Goal: Information Seeking & Learning: Check status

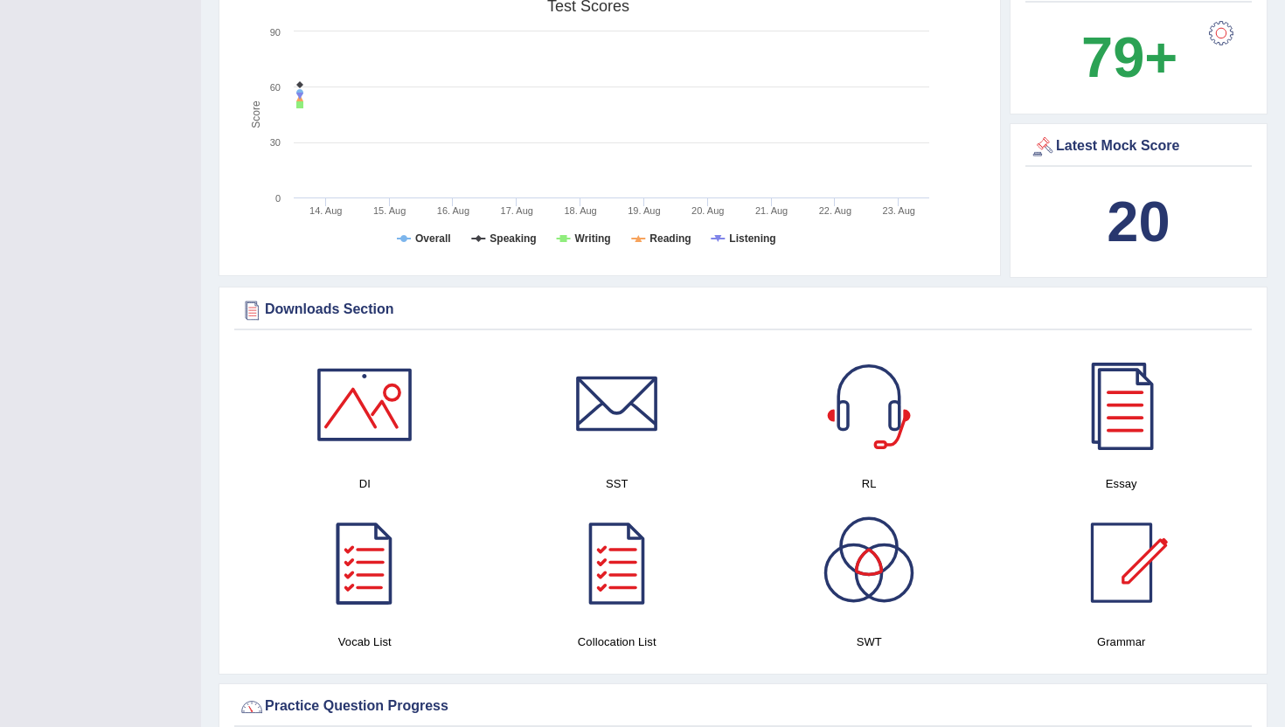
drag, startPoint x: 387, startPoint y: 474, endPoint x: 345, endPoint y: 438, distance: 55.2
click at [357, 452] on div "DI" at bounding box center [364, 418] width 235 height 149
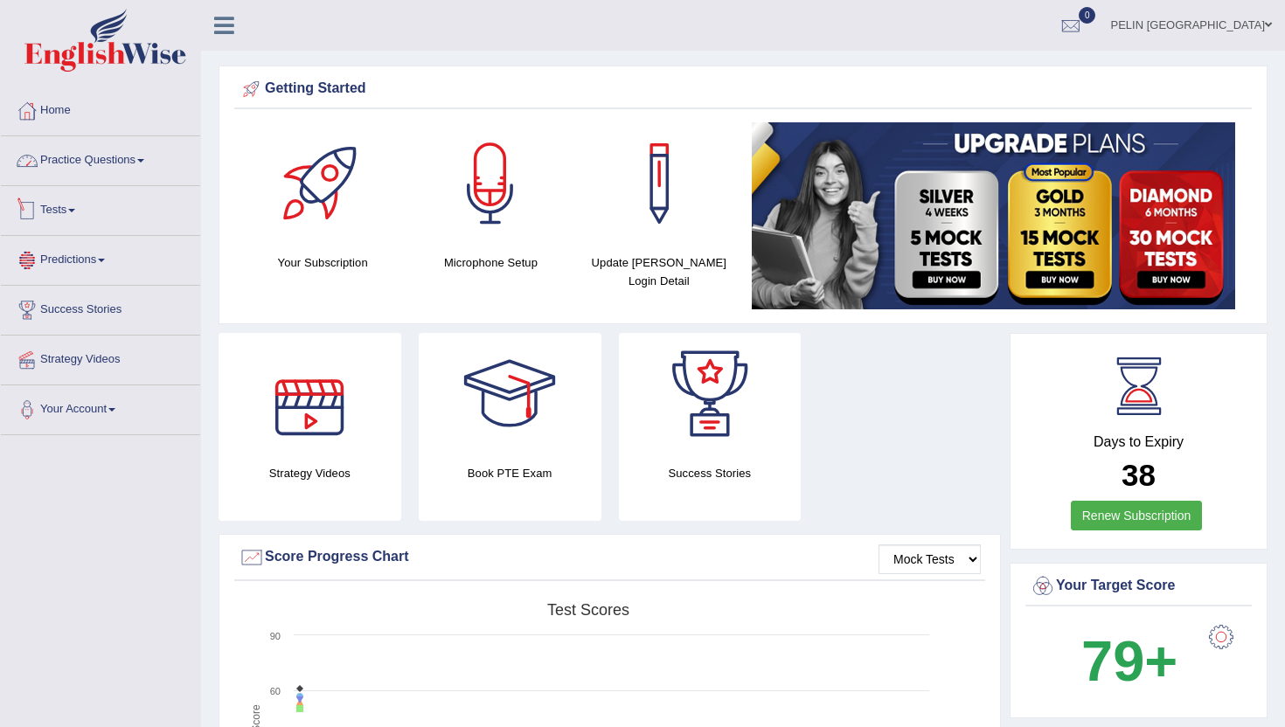
click at [145, 162] on link "Practice Questions" at bounding box center [100, 158] width 199 height 44
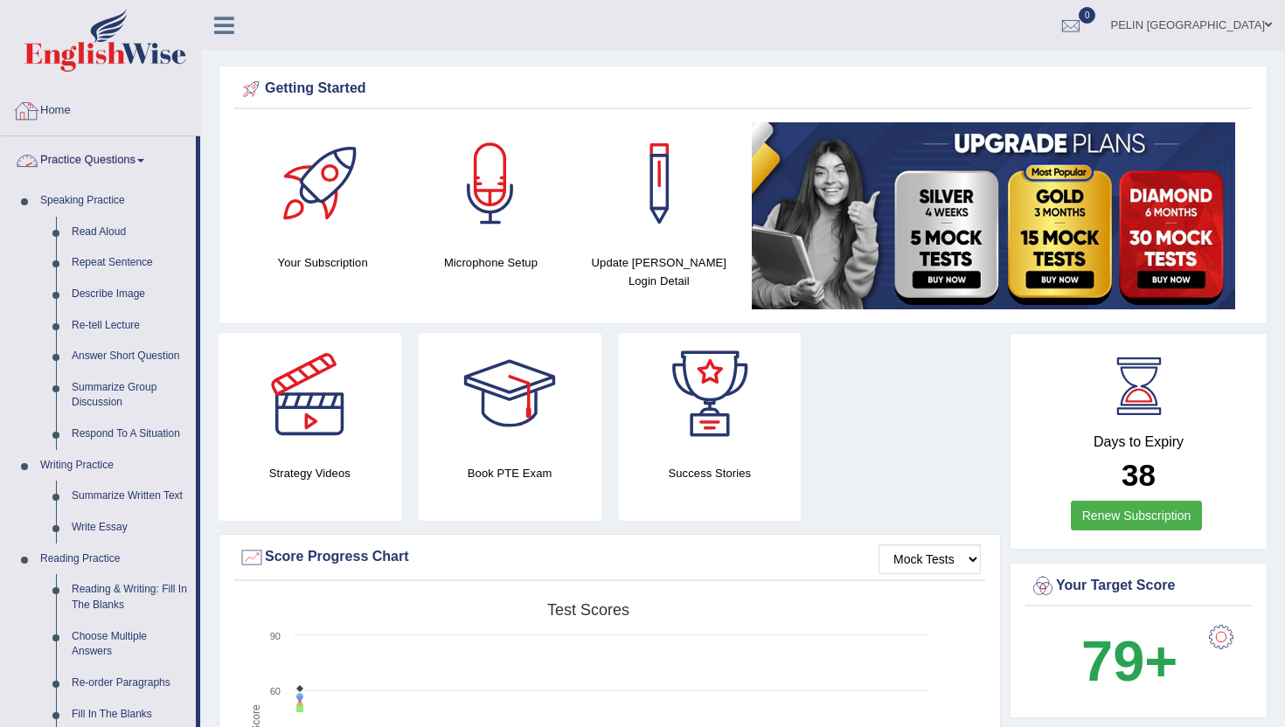
click at [112, 156] on link "Practice Questions" at bounding box center [98, 158] width 195 height 44
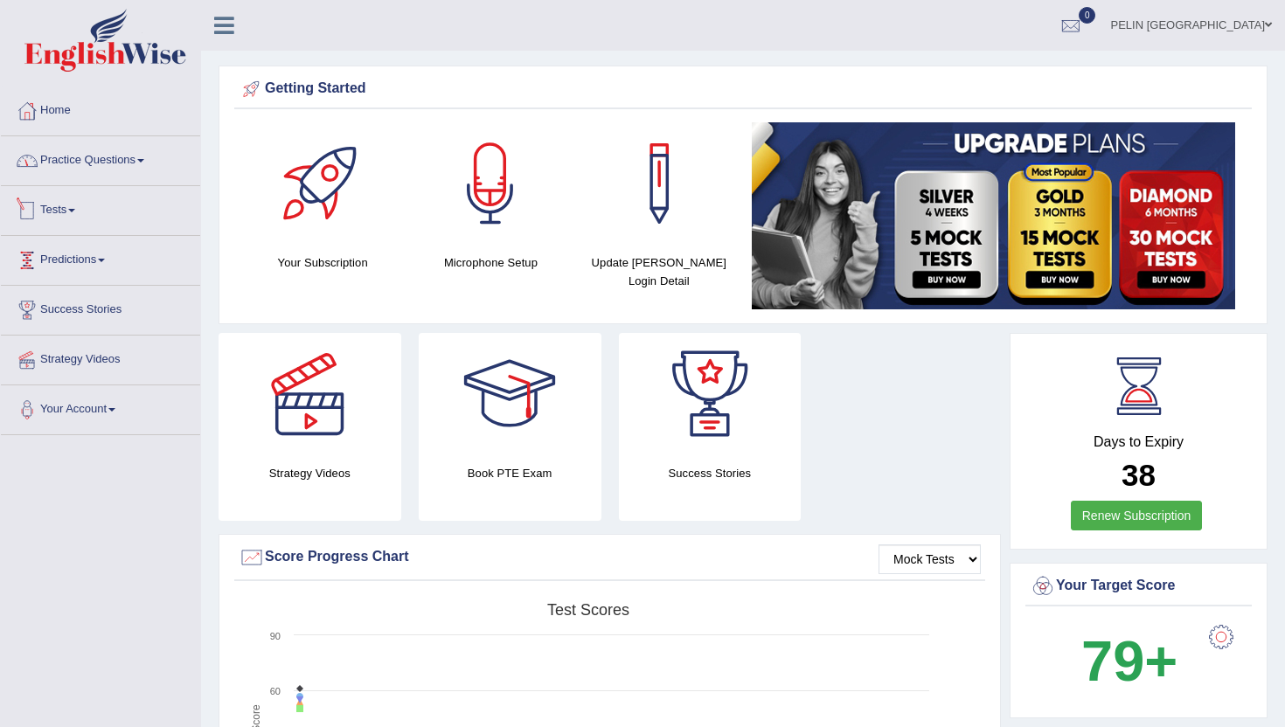
click at [75, 212] on span at bounding box center [71, 210] width 7 height 3
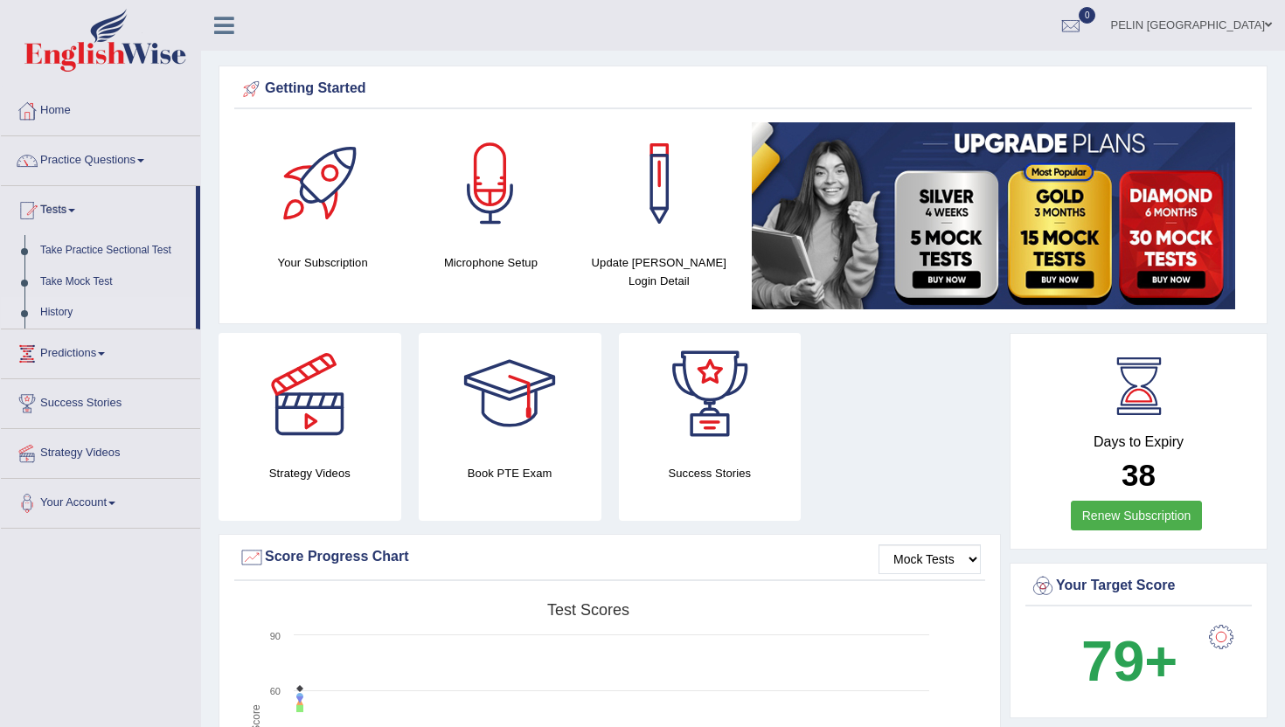
click at [60, 313] on link "History" at bounding box center [113, 312] width 163 height 31
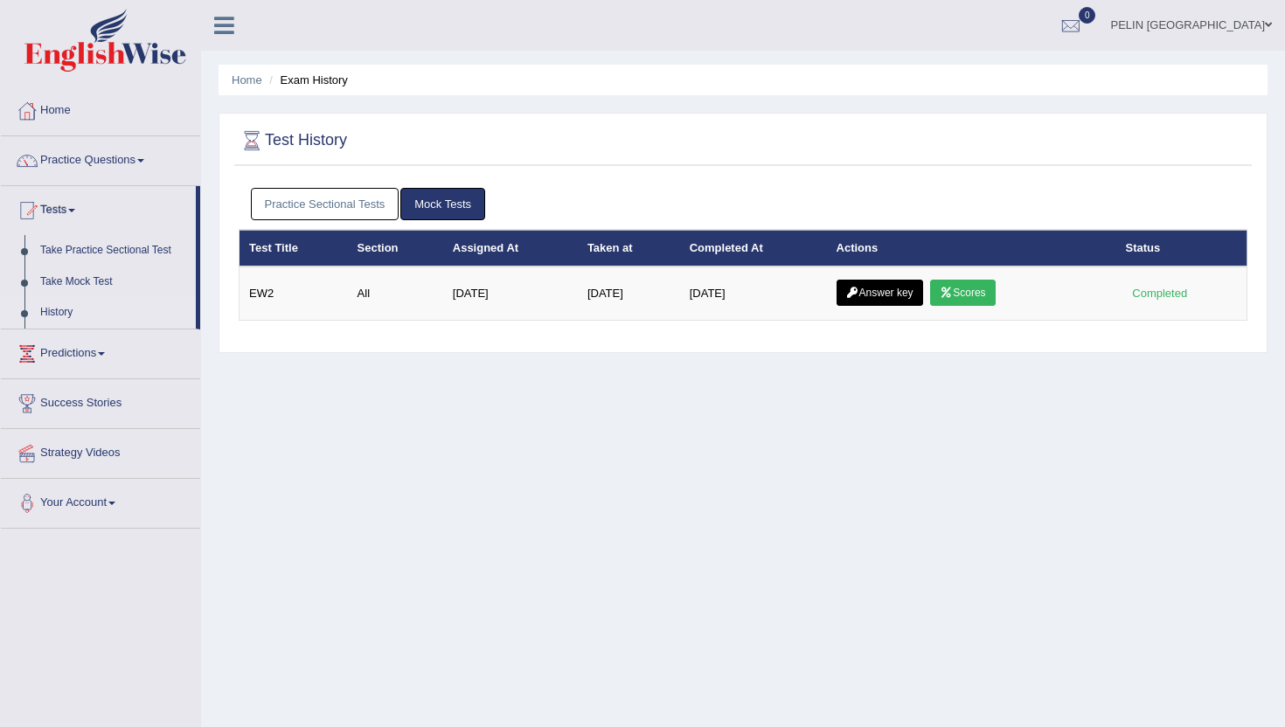
click at [434, 196] on link "Mock Tests" at bounding box center [442, 204] width 85 height 32
click at [353, 205] on link "Practice Sectional Tests" at bounding box center [325, 204] width 149 height 32
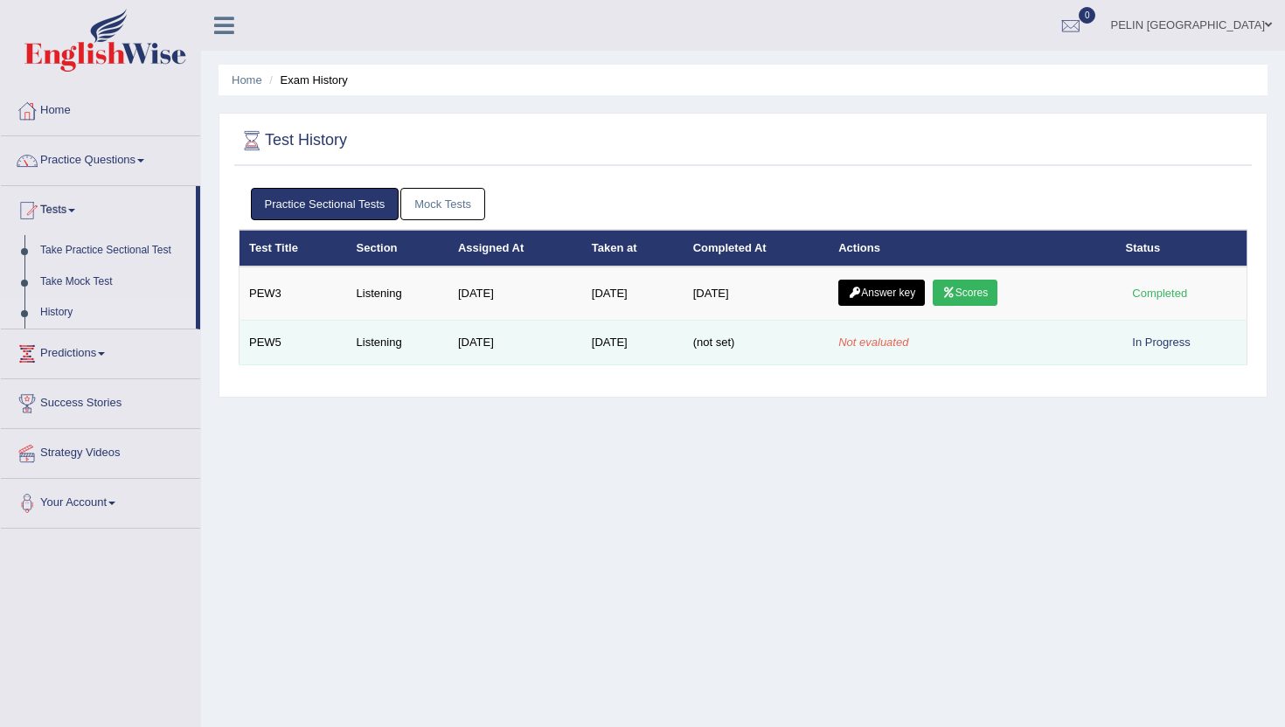
click at [377, 337] on td "Listening" at bounding box center [397, 343] width 101 height 45
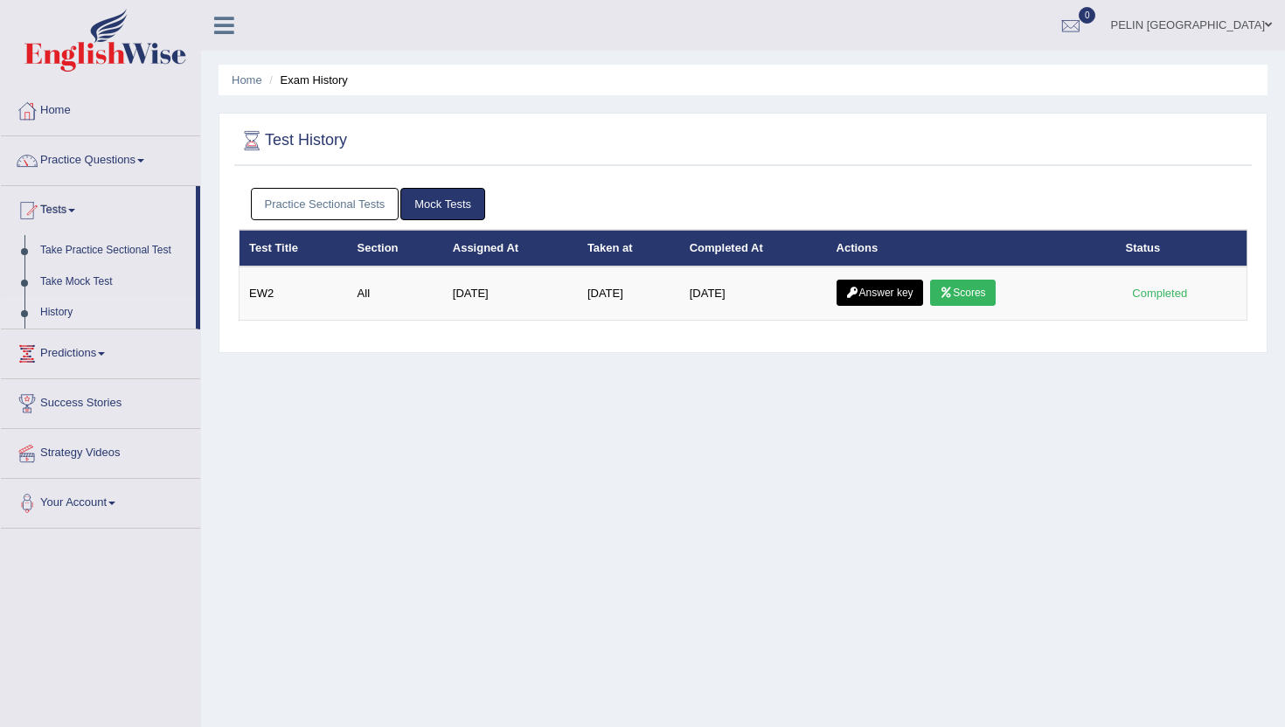
click at [338, 215] on link "Practice Sectional Tests" at bounding box center [325, 204] width 149 height 32
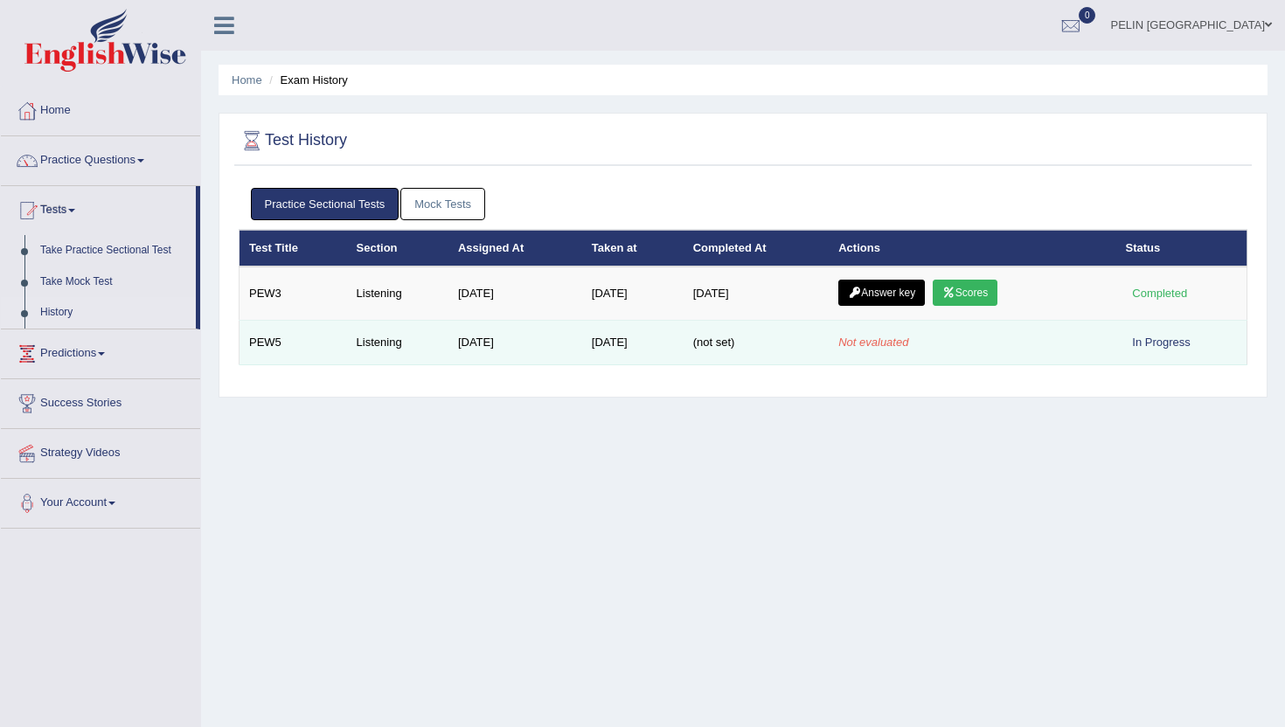
click at [885, 343] on em "Not evaluated" at bounding box center [873, 342] width 70 height 13
click at [1086, 344] on td "Not evaluated" at bounding box center [972, 343] width 287 height 45
click at [540, 349] on td "[DATE]" at bounding box center [515, 343] width 134 height 45
click at [704, 340] on span "(not set)" at bounding box center [714, 342] width 42 height 13
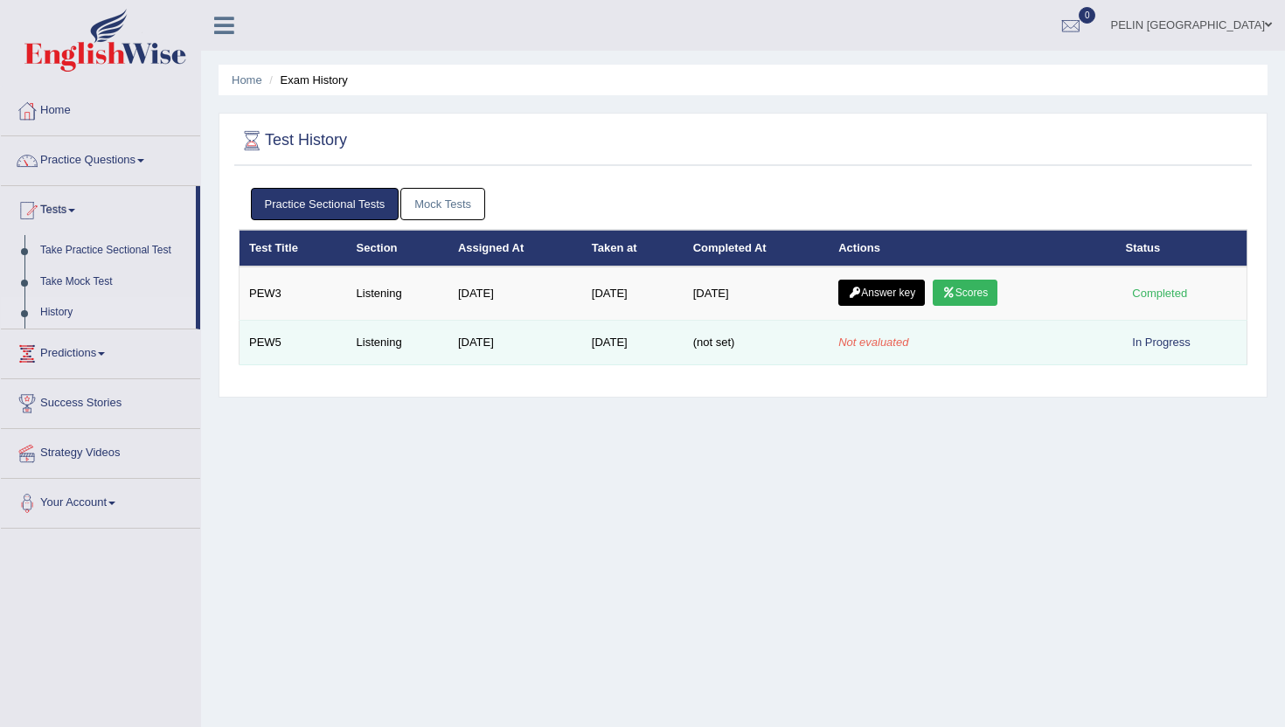
click at [546, 340] on td "[DATE]" at bounding box center [515, 343] width 134 height 45
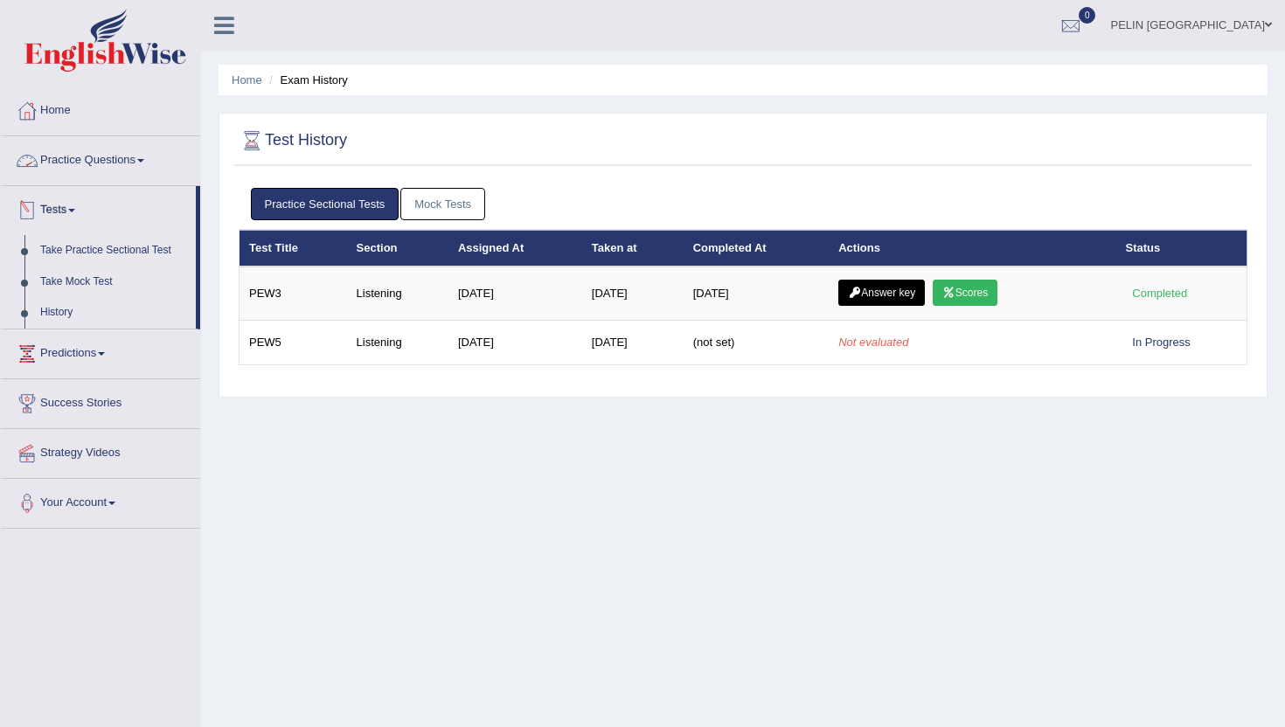
click at [90, 278] on link "Take Mock Test" at bounding box center [113, 282] width 163 height 31
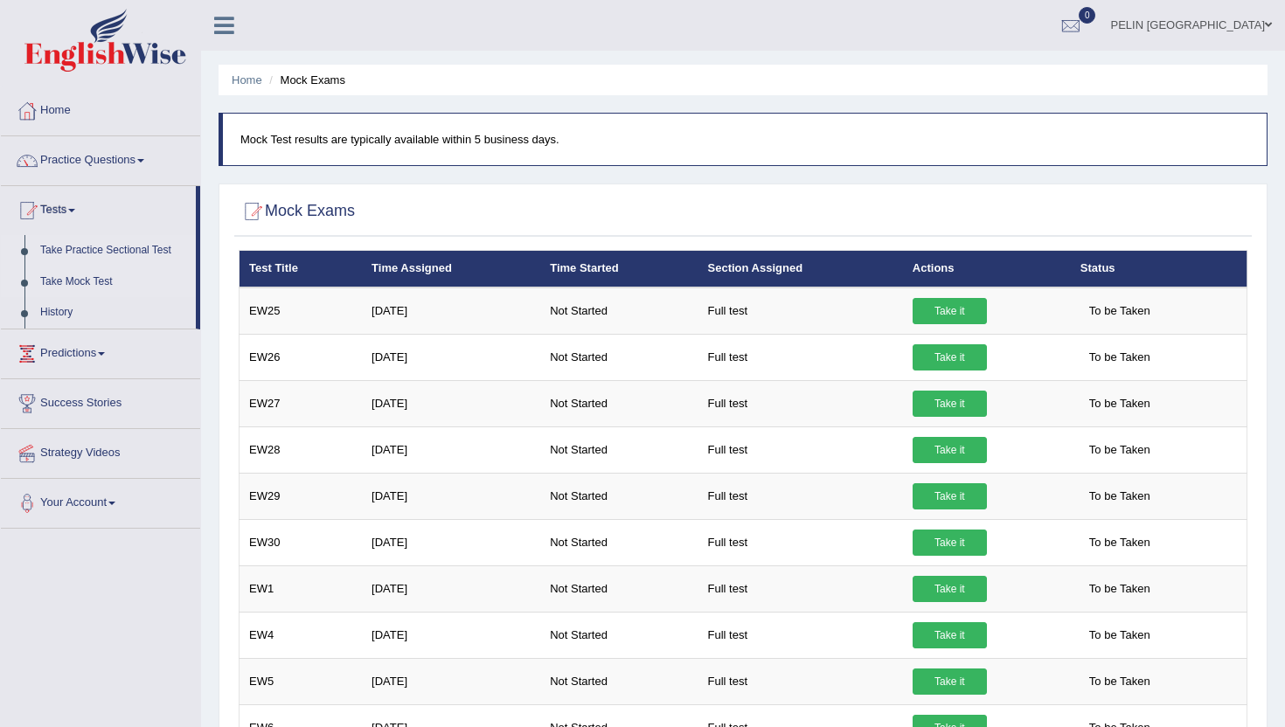
click at [97, 247] on link "Take Practice Sectional Test" at bounding box center [113, 250] width 163 height 31
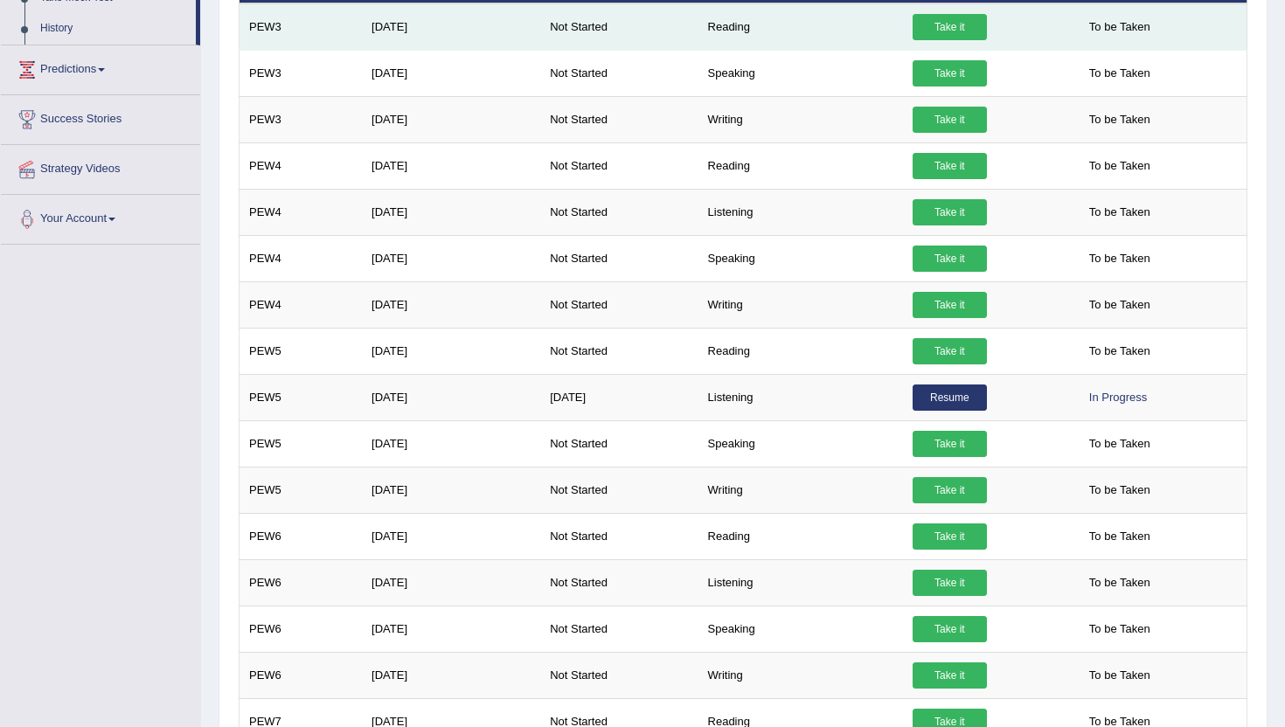
scroll to position [286, 0]
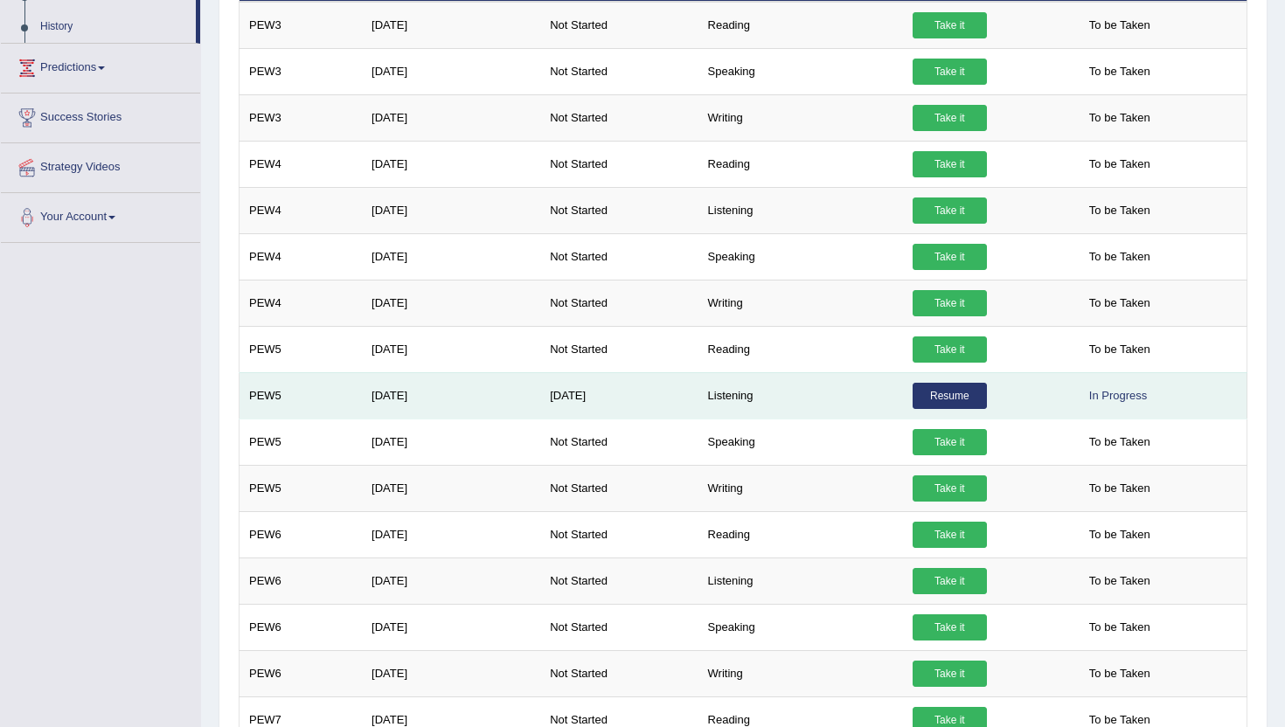
click at [968, 396] on link "Resume" at bounding box center [950, 396] width 74 height 26
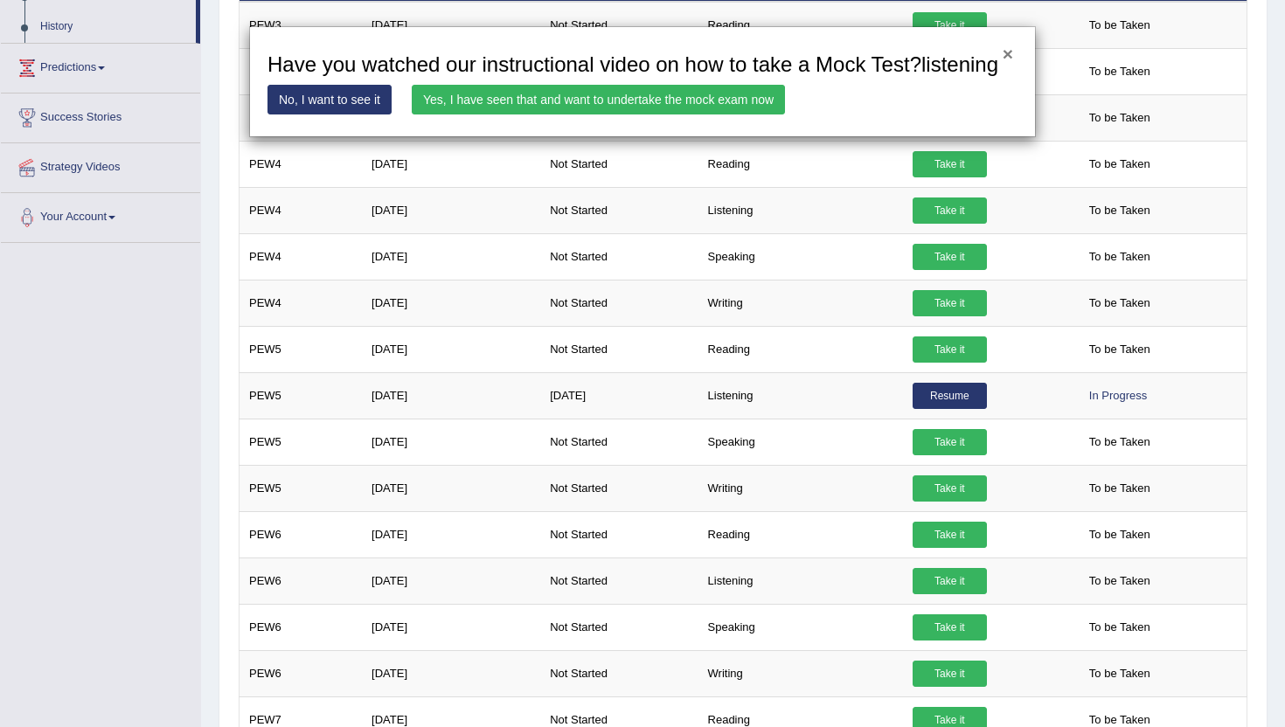
click at [1011, 55] on button "×" at bounding box center [1008, 54] width 10 height 18
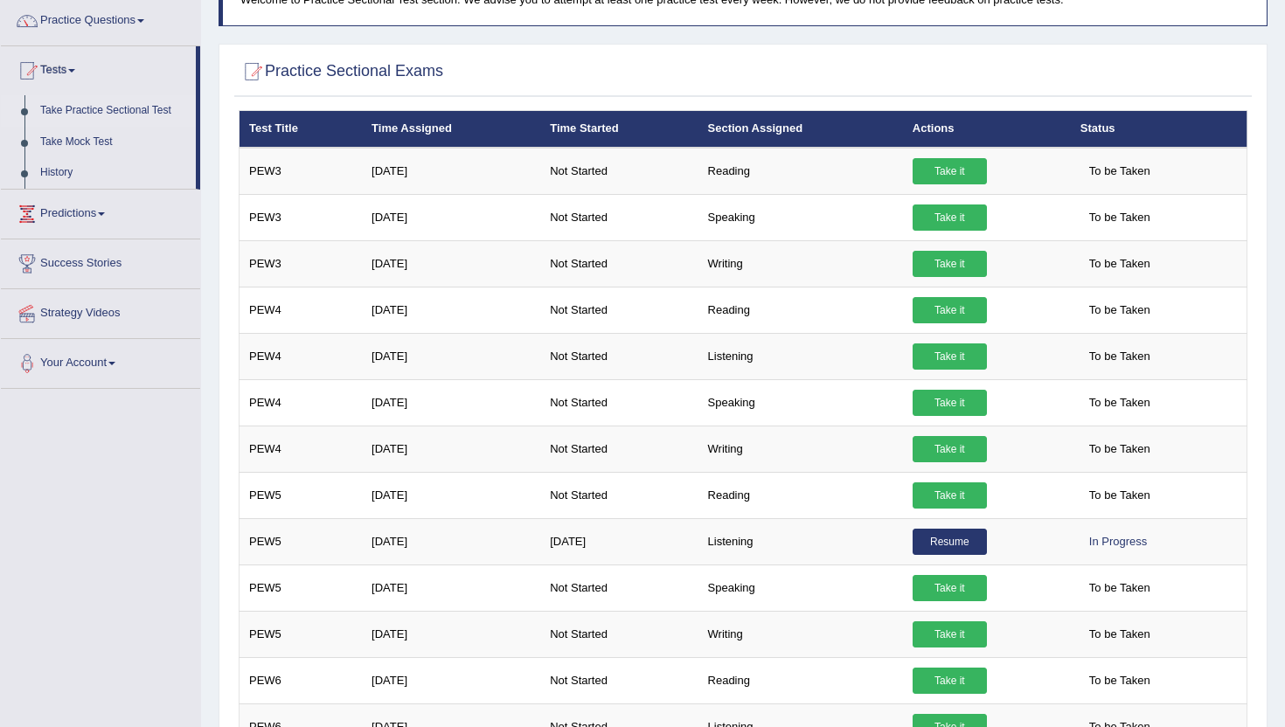
scroll to position [142, 0]
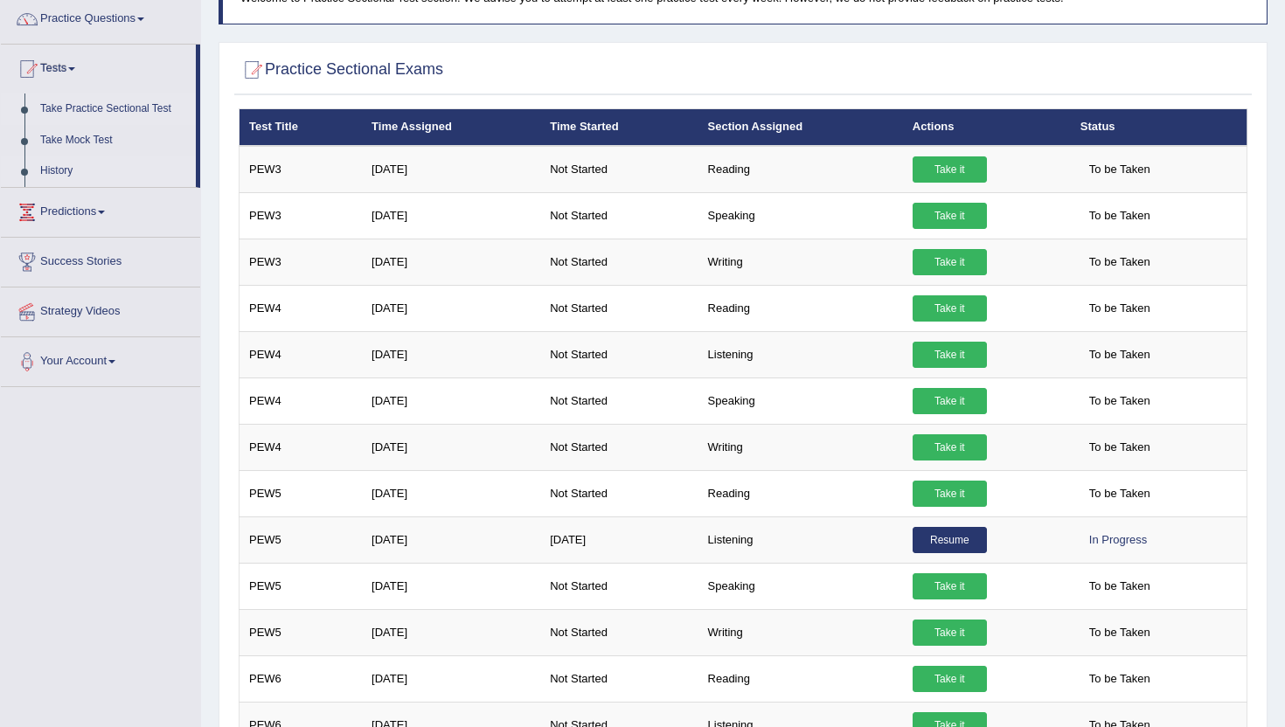
click at [64, 161] on link "History" at bounding box center [113, 171] width 163 height 31
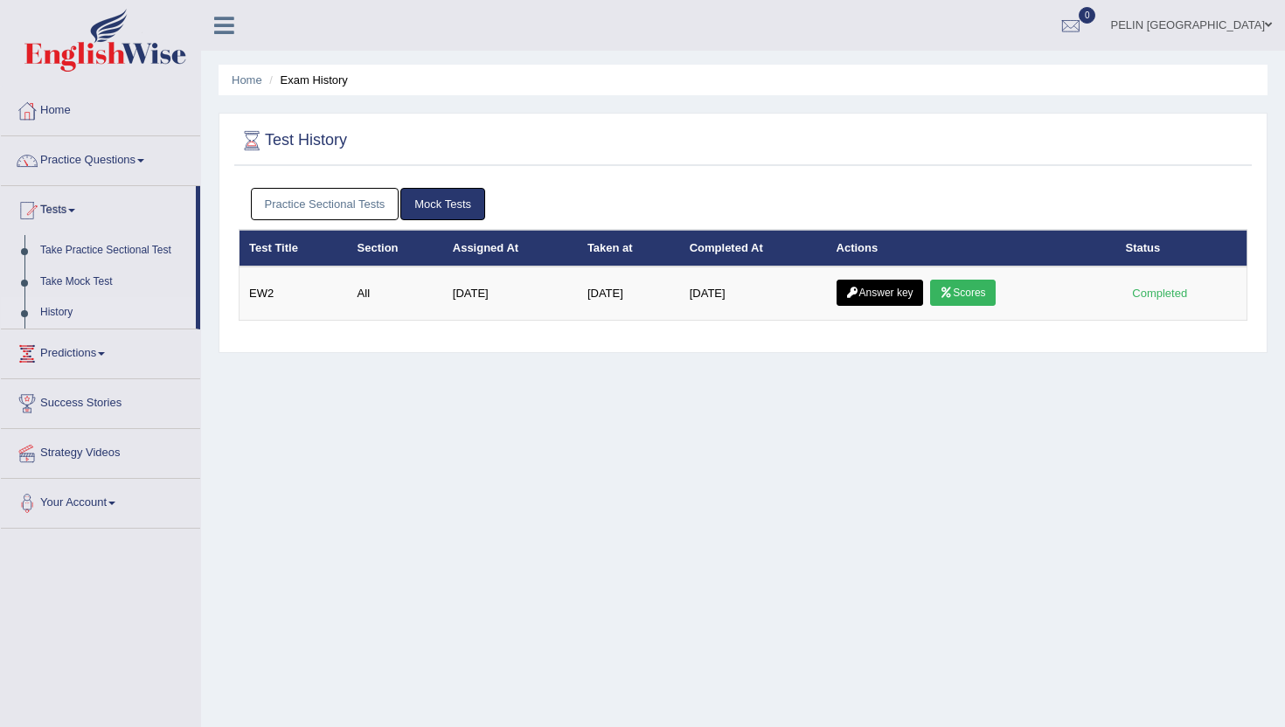
click at [302, 197] on link "Practice Sectional Tests" at bounding box center [325, 204] width 149 height 32
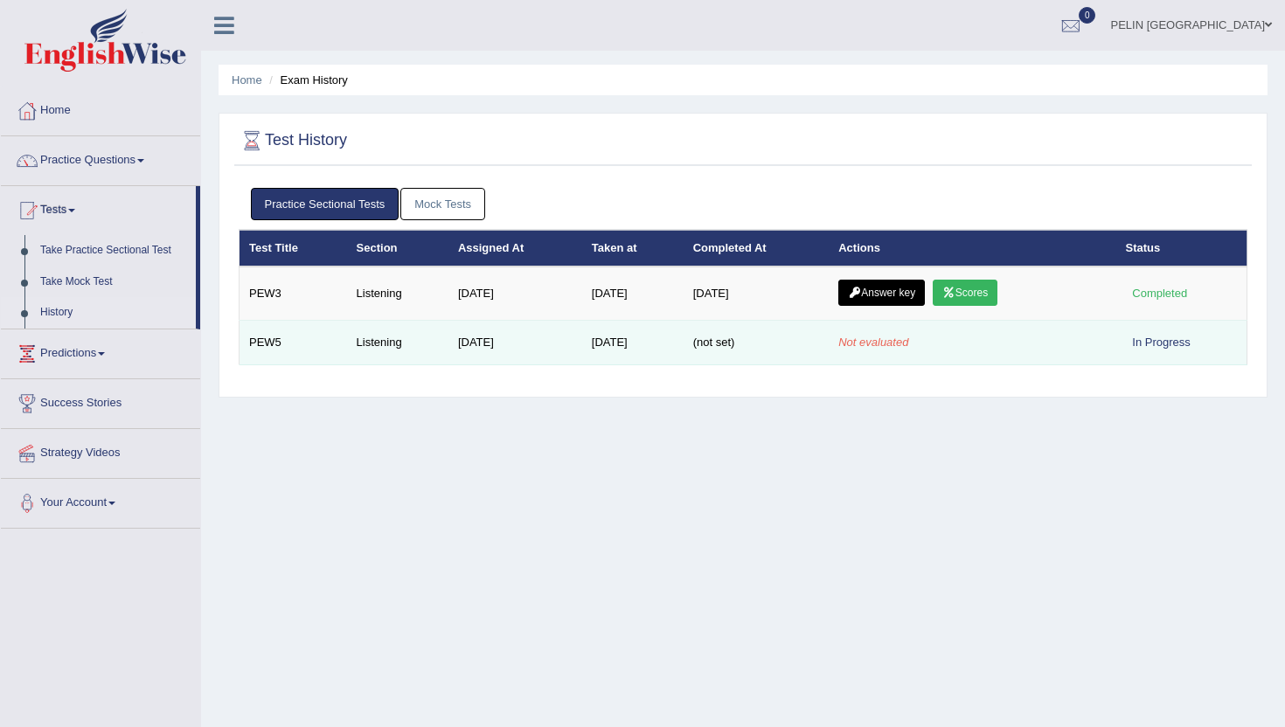
click at [891, 343] on em "Not evaluated" at bounding box center [873, 342] width 70 height 13
